Goal: Information Seeking & Learning: Learn about a topic

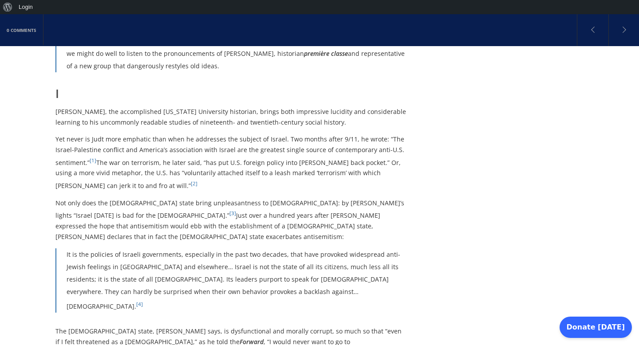
scroll to position [244, 0]
click at [228, 158] on p "Yet never is Judt more emphatic than when he addresses the subject of Israel. T…" at bounding box center [231, 162] width 352 height 57
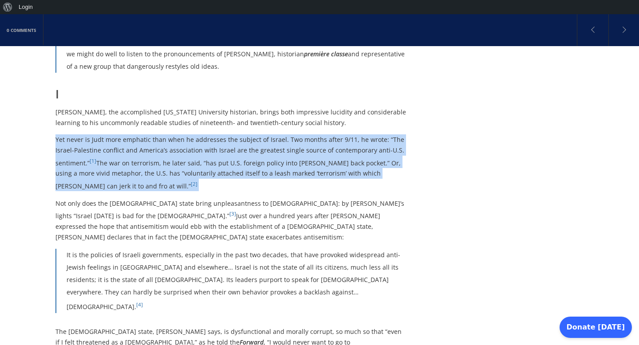
click at [207, 164] on p "Yet never is Judt more emphatic than when he addresses the subject of Israel. T…" at bounding box center [231, 162] width 352 height 57
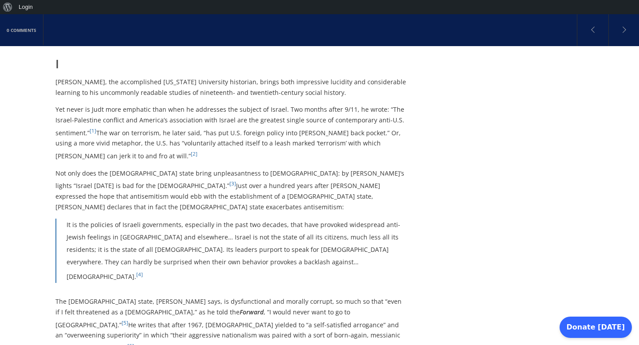
scroll to position [275, 0]
click at [264, 120] on p "Yet never is Judt more emphatic than when he addresses the subject of Israel. T…" at bounding box center [231, 131] width 352 height 57
click at [298, 114] on p "Yet never is Judt more emphatic than when he addresses the subject of Israel. T…" at bounding box center [231, 131] width 352 height 57
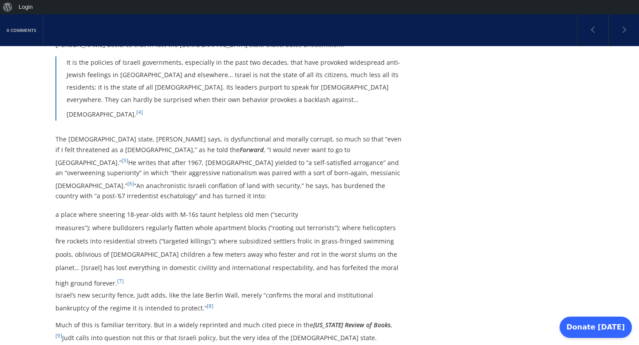
scroll to position [440, 0]
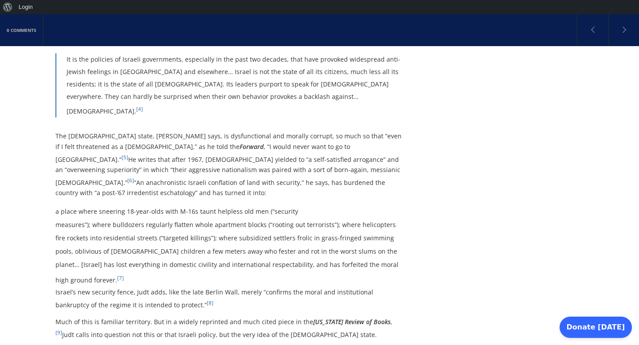
click at [224, 131] on p "The [DEMOGRAPHIC_DATA] state, [PERSON_NAME] says, is dysfunctional and morally …" at bounding box center [231, 164] width 352 height 67
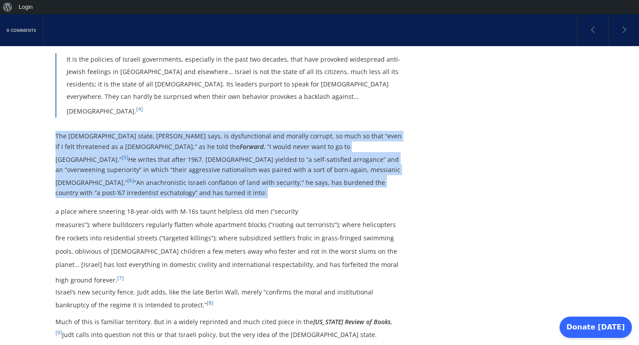
click at [237, 131] on p "The [DEMOGRAPHIC_DATA] state, [PERSON_NAME] says, is dysfunctional and morally …" at bounding box center [231, 164] width 352 height 67
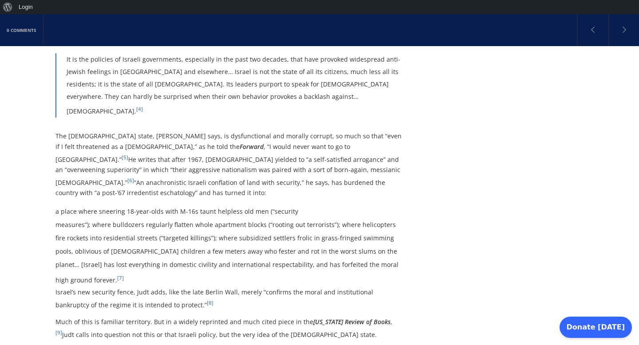
click at [215, 131] on p "The [DEMOGRAPHIC_DATA] state, [PERSON_NAME] says, is dysfunctional and morally …" at bounding box center [231, 164] width 352 height 67
click at [240, 142] on em "Forward" at bounding box center [252, 146] width 24 height 8
click at [135, 131] on p "The [DEMOGRAPHIC_DATA] state, [PERSON_NAME] says, is dysfunctional and morally …" at bounding box center [231, 164] width 352 height 67
click at [175, 131] on p "The [DEMOGRAPHIC_DATA] state, [PERSON_NAME] says, is dysfunctional and morally …" at bounding box center [231, 164] width 352 height 67
click at [357, 65] on p "It is the policies of Israeli governments, especially in the past two decades, …" at bounding box center [237, 85] width 341 height 64
